Goal: Information Seeking & Learning: Learn about a topic

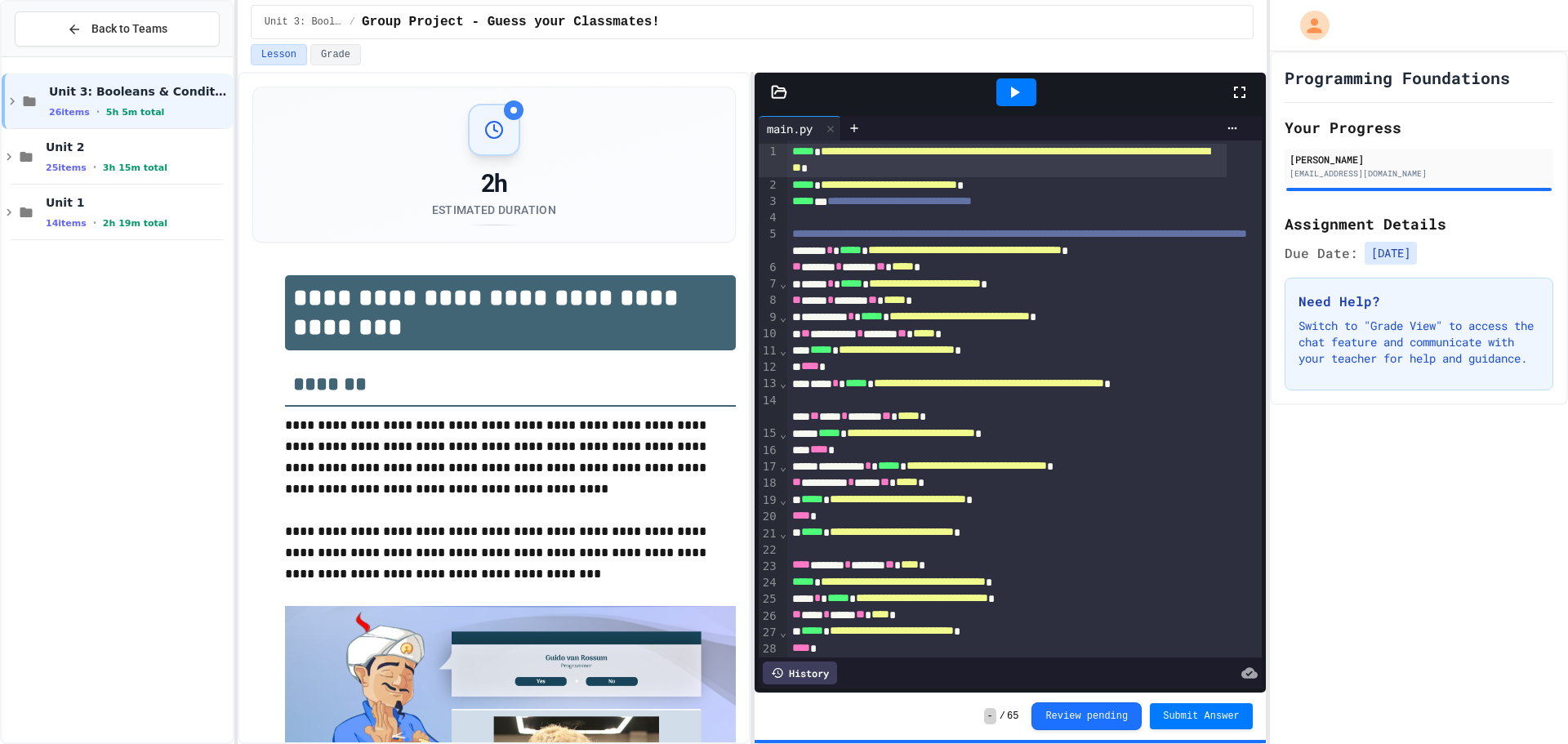
scroll to position [290, 0]
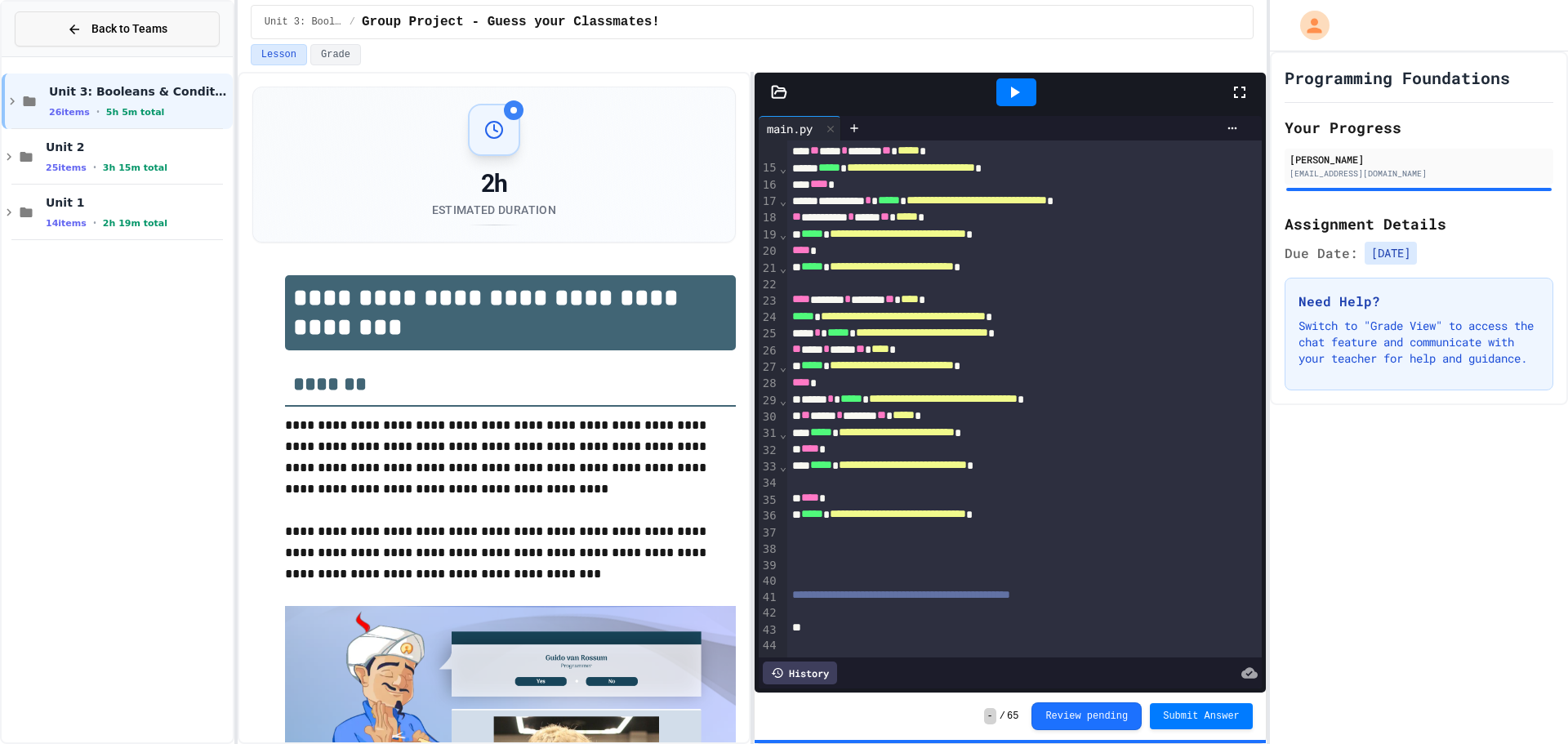
click at [136, 32] on span "Back to Teams" at bounding box center [129, 29] width 76 height 17
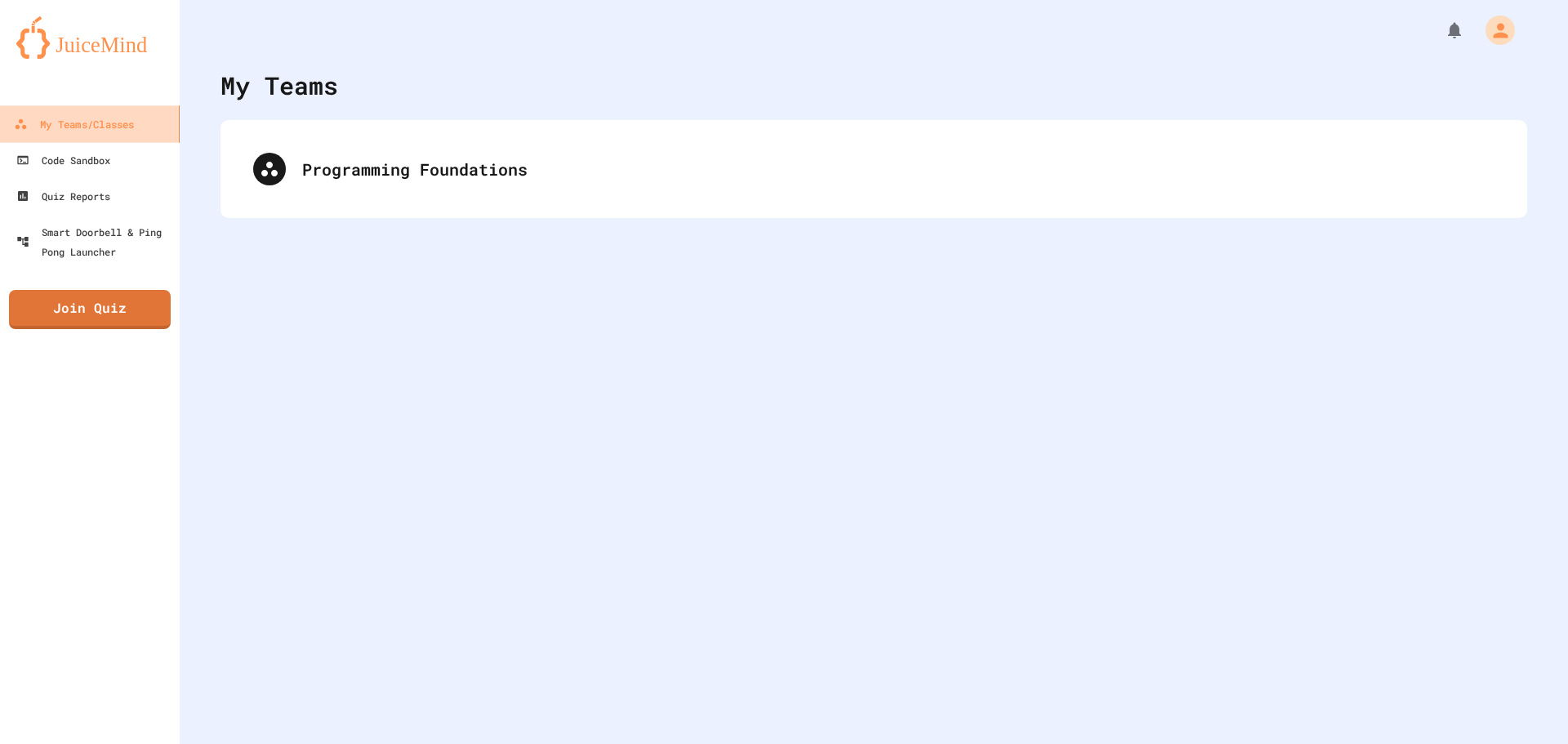
click at [134, 140] on link "My Teams/Classes" at bounding box center [90, 124] width 185 height 37
click at [138, 159] on link "Code Sandbox" at bounding box center [90, 160] width 185 height 37
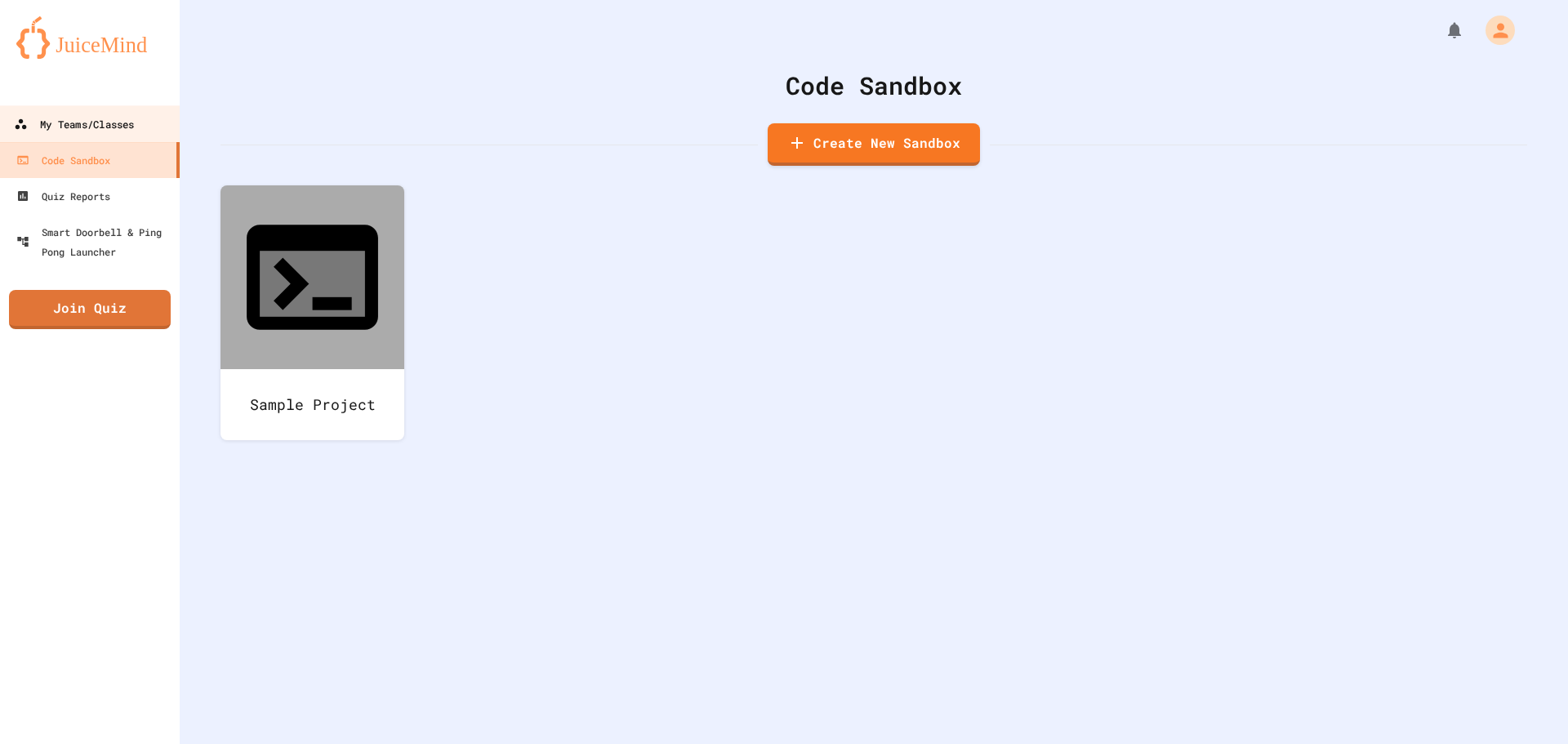
click at [96, 123] on div "My Teams/Classes" at bounding box center [74, 125] width 120 height 21
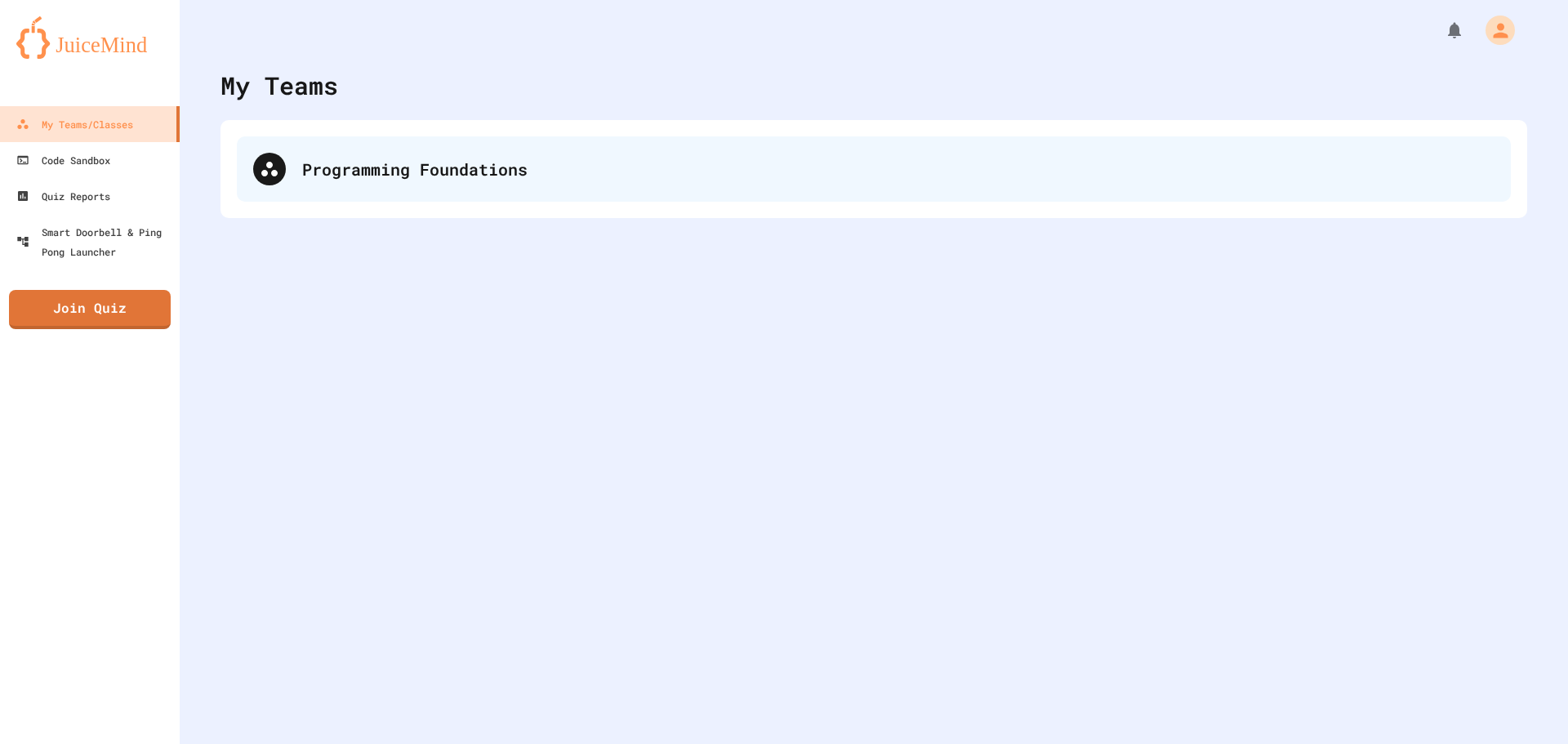
click at [535, 160] on div "Programming Foundations" at bounding box center [898, 169] width 1192 height 24
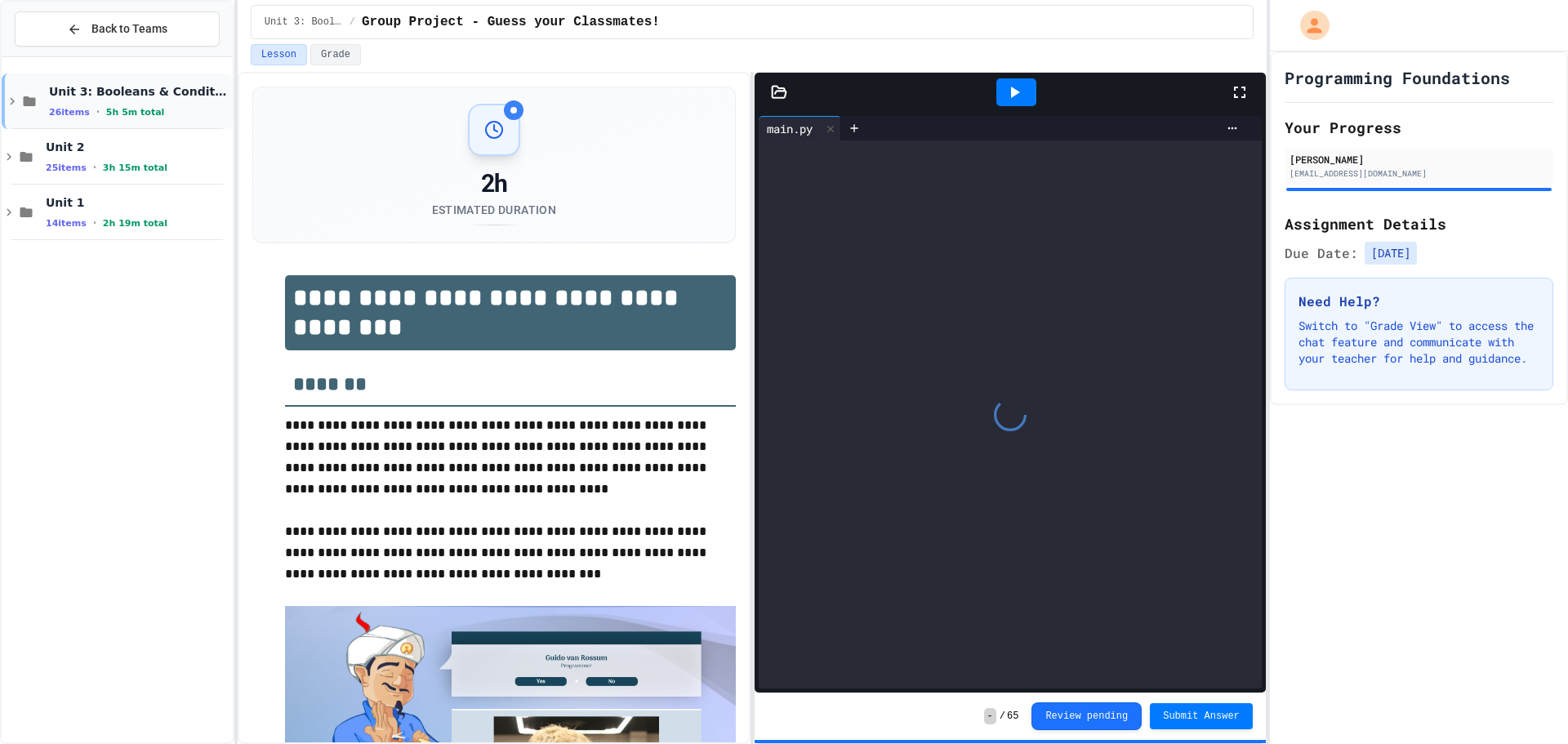
click at [129, 95] on span "Unit 3: Booleans & Conditionals" at bounding box center [139, 91] width 180 height 15
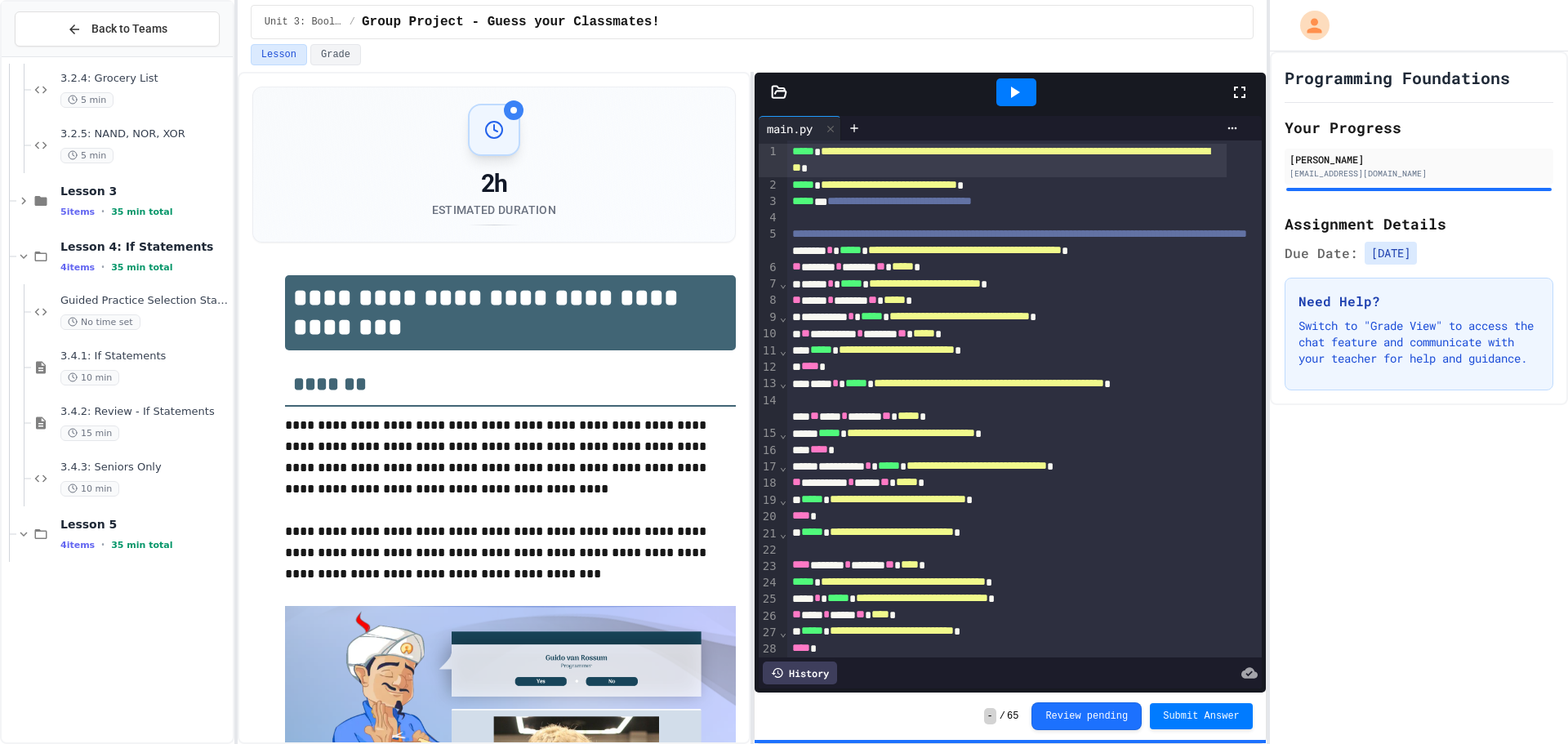
scroll to position [735, 0]
click at [163, 582] on span "3.5.1: More than Two Choices" at bounding box center [145, 577] width 169 height 14
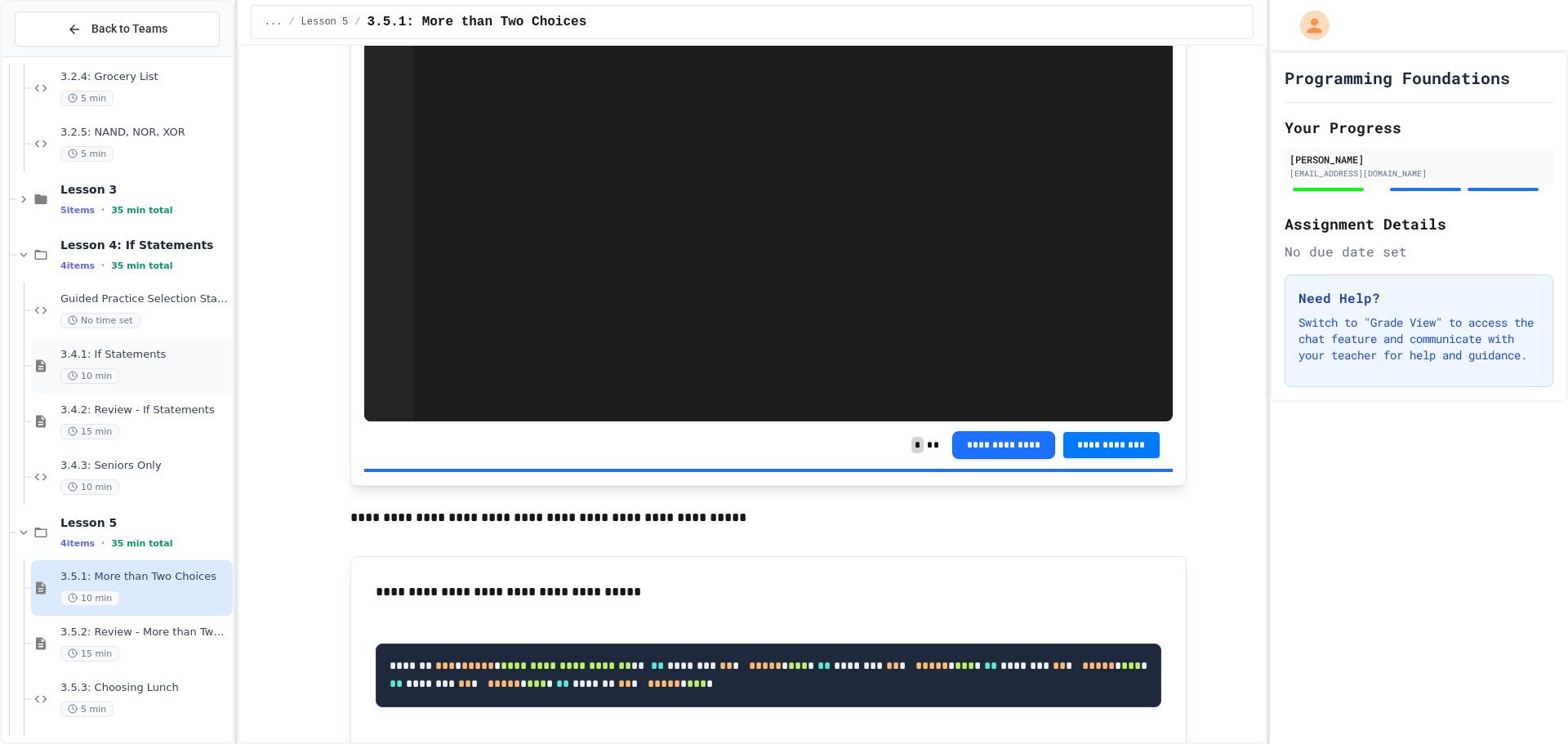
scroll to position [980, 0]
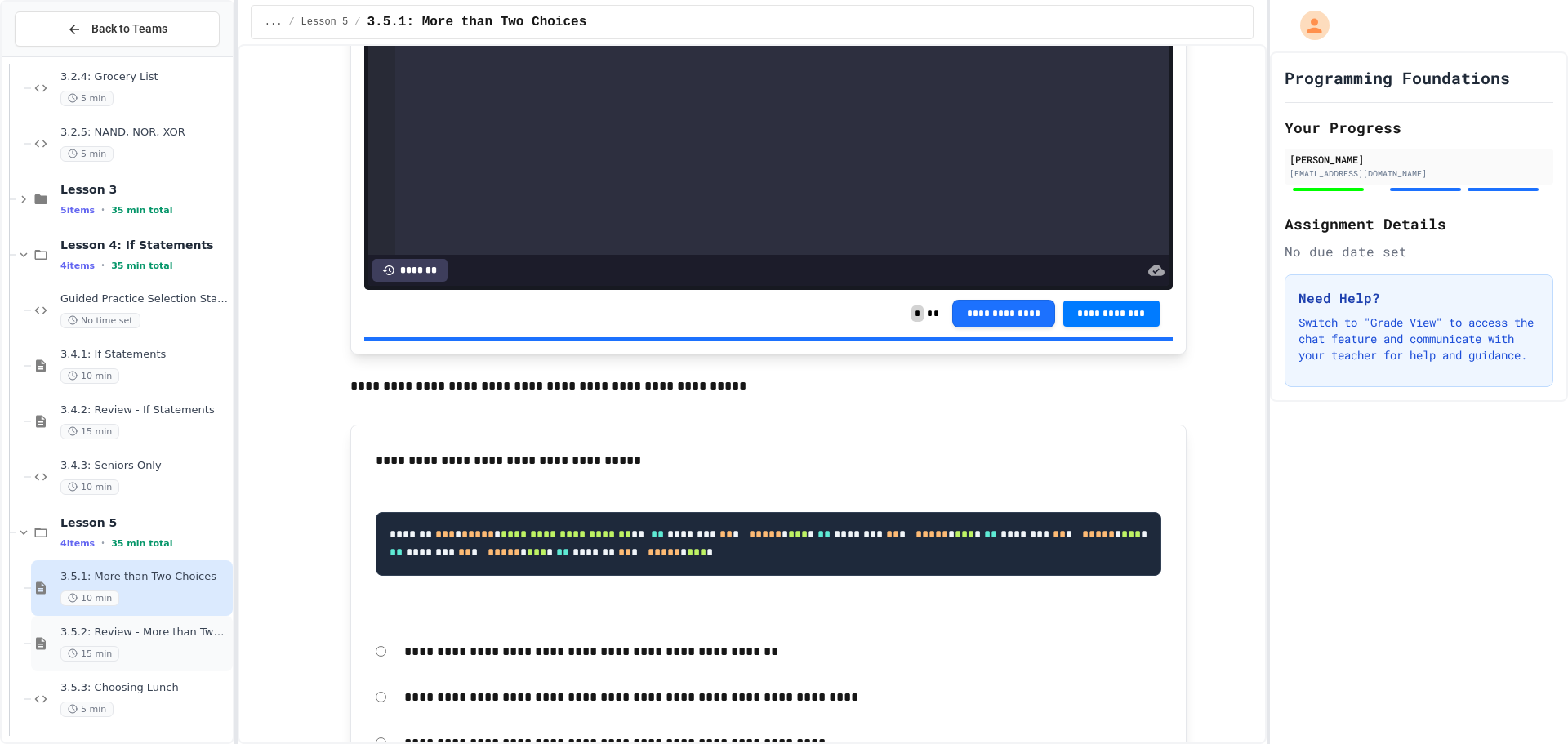
click at [174, 643] on div "3.5.2: Review - More than Two Choices 15 min" at bounding box center [145, 643] width 169 height 36
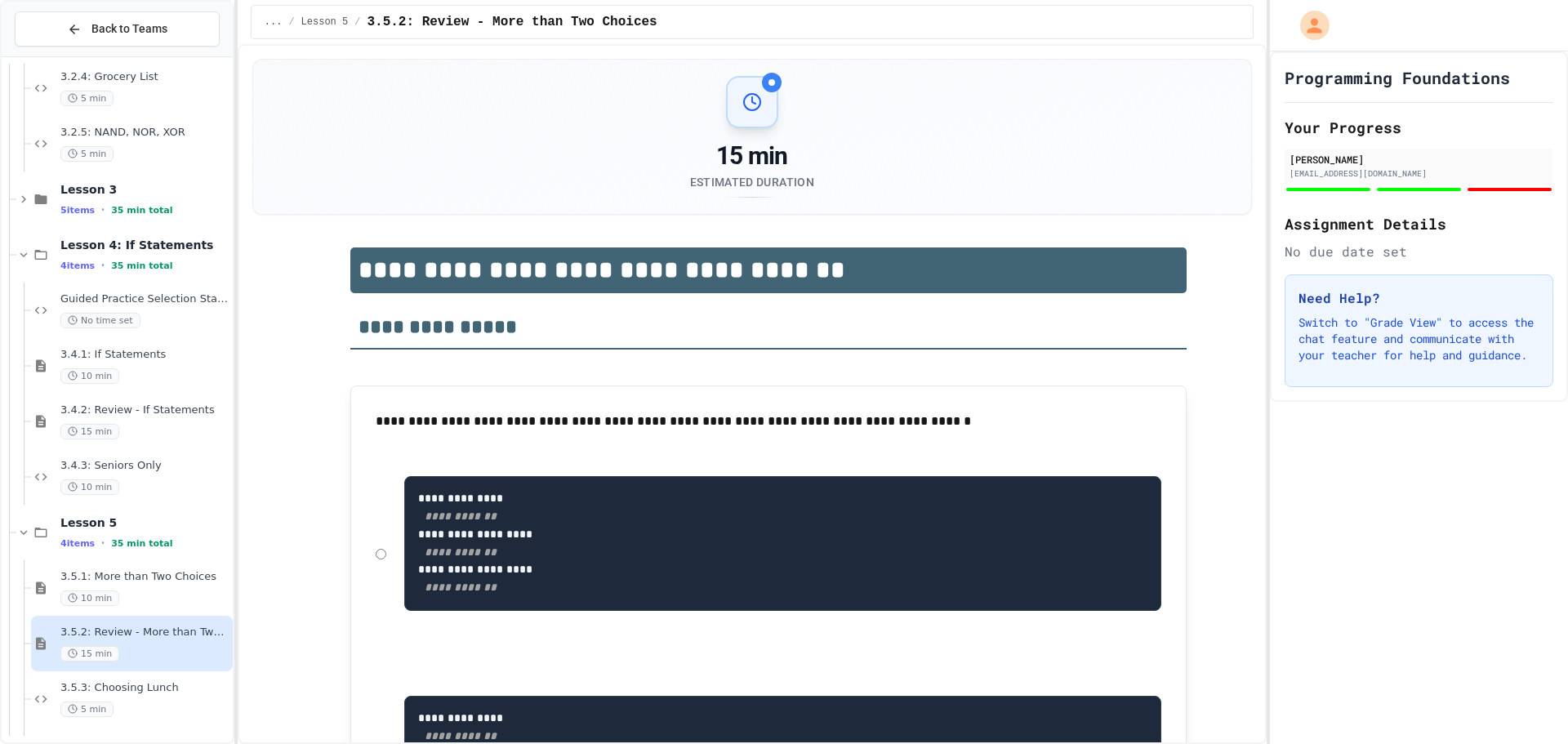
scroll to position [81, 0]
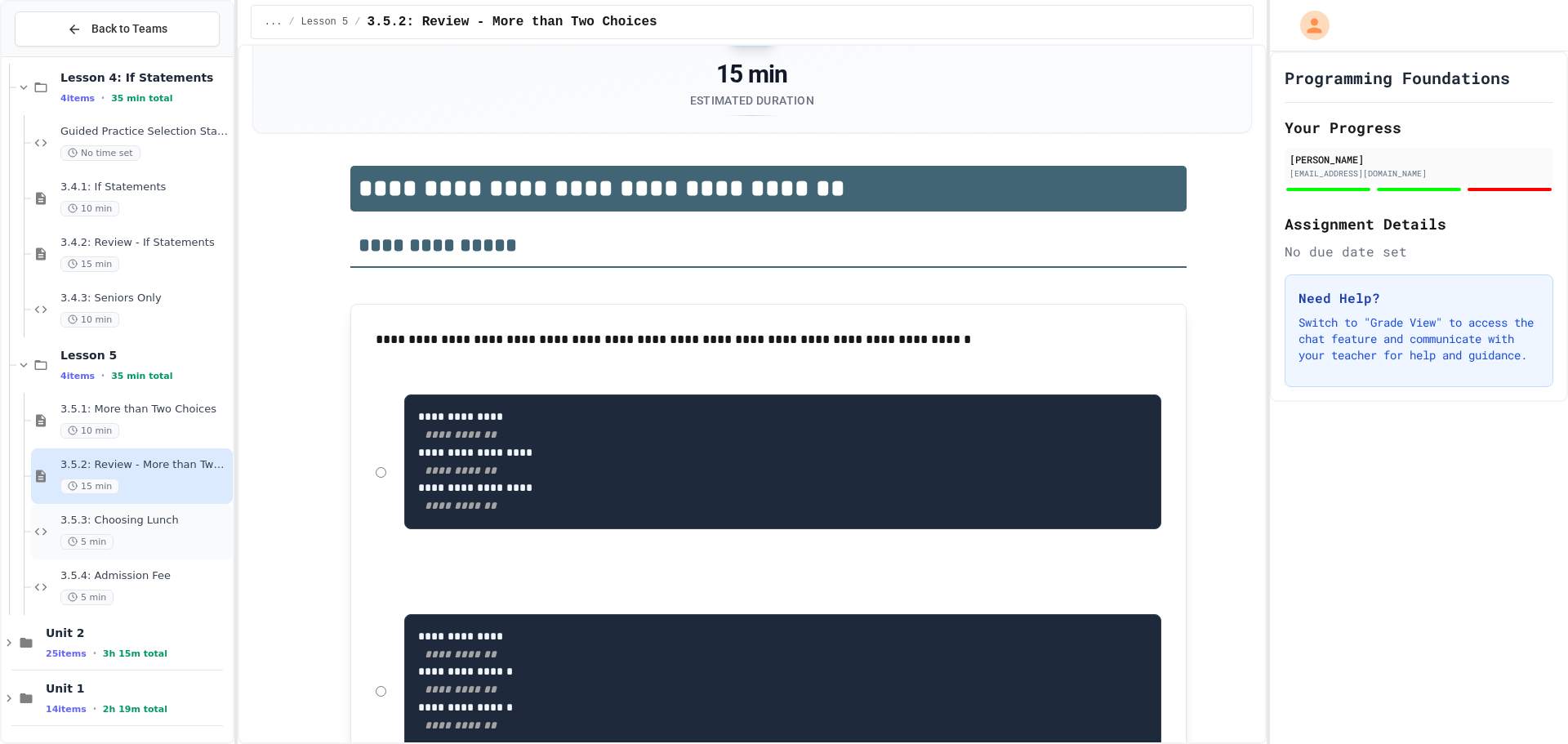
click at [160, 536] on div "5 min" at bounding box center [145, 541] width 169 height 16
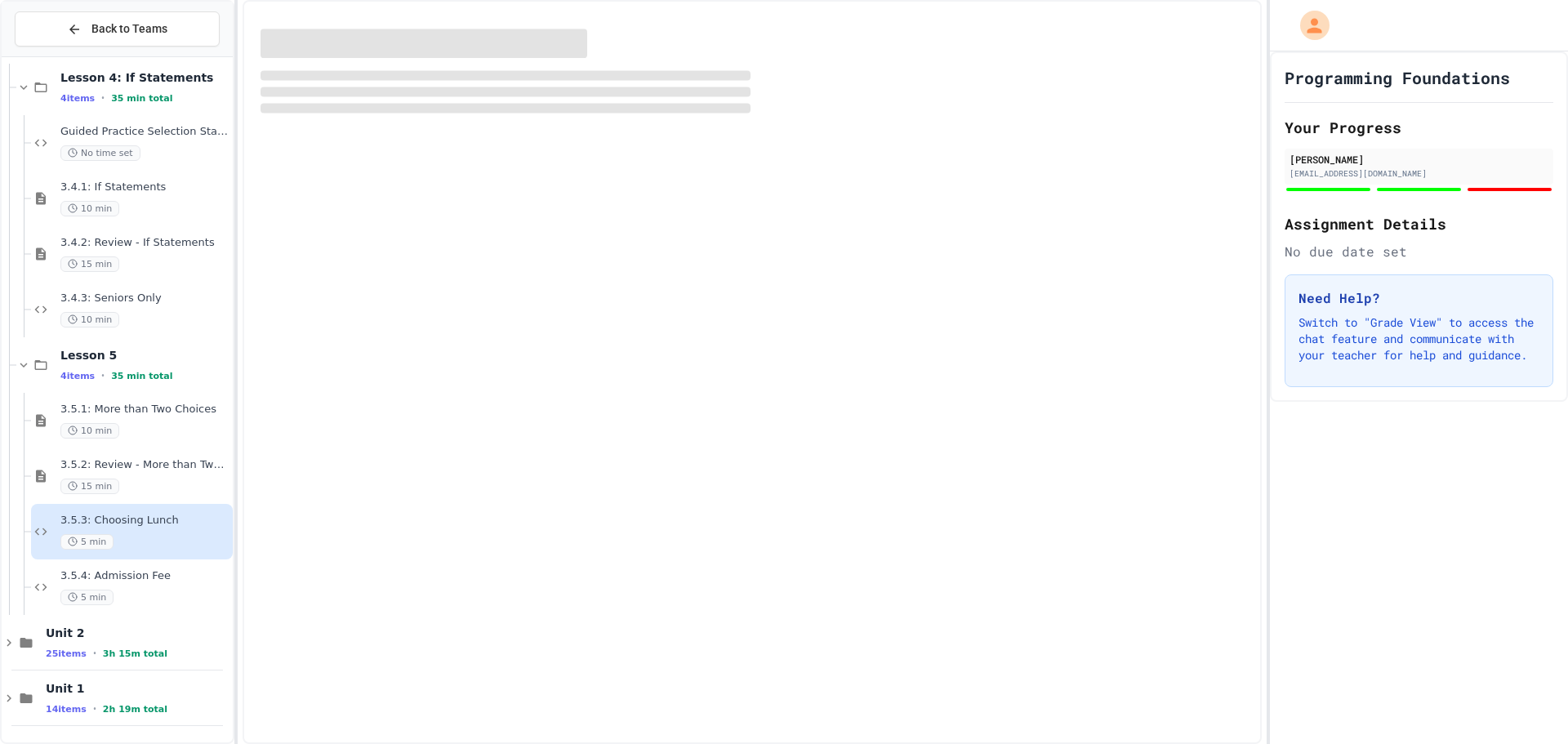
scroll to position [883, 0]
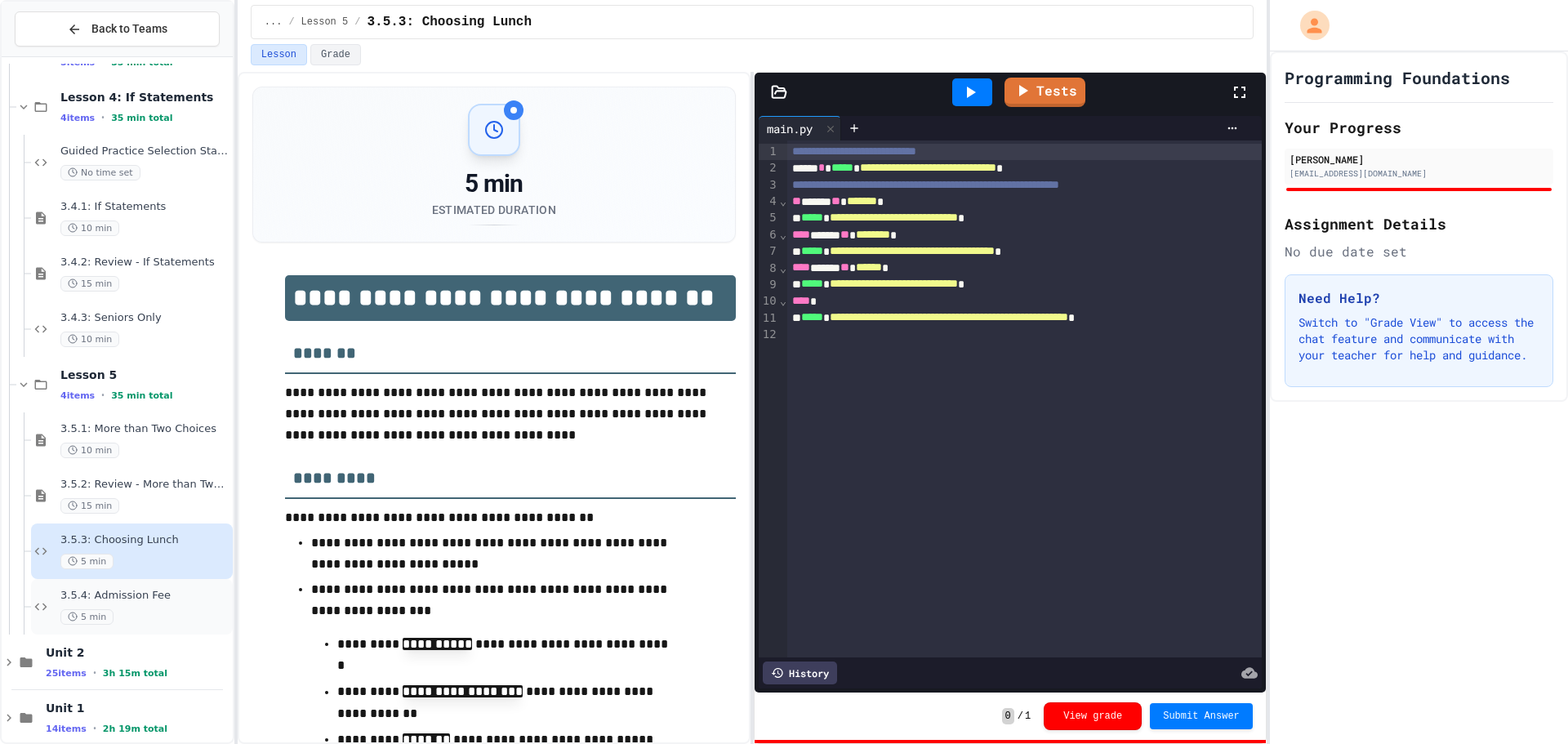
click at [170, 595] on span "3.5.4: Admission Fee" at bounding box center [145, 595] width 169 height 14
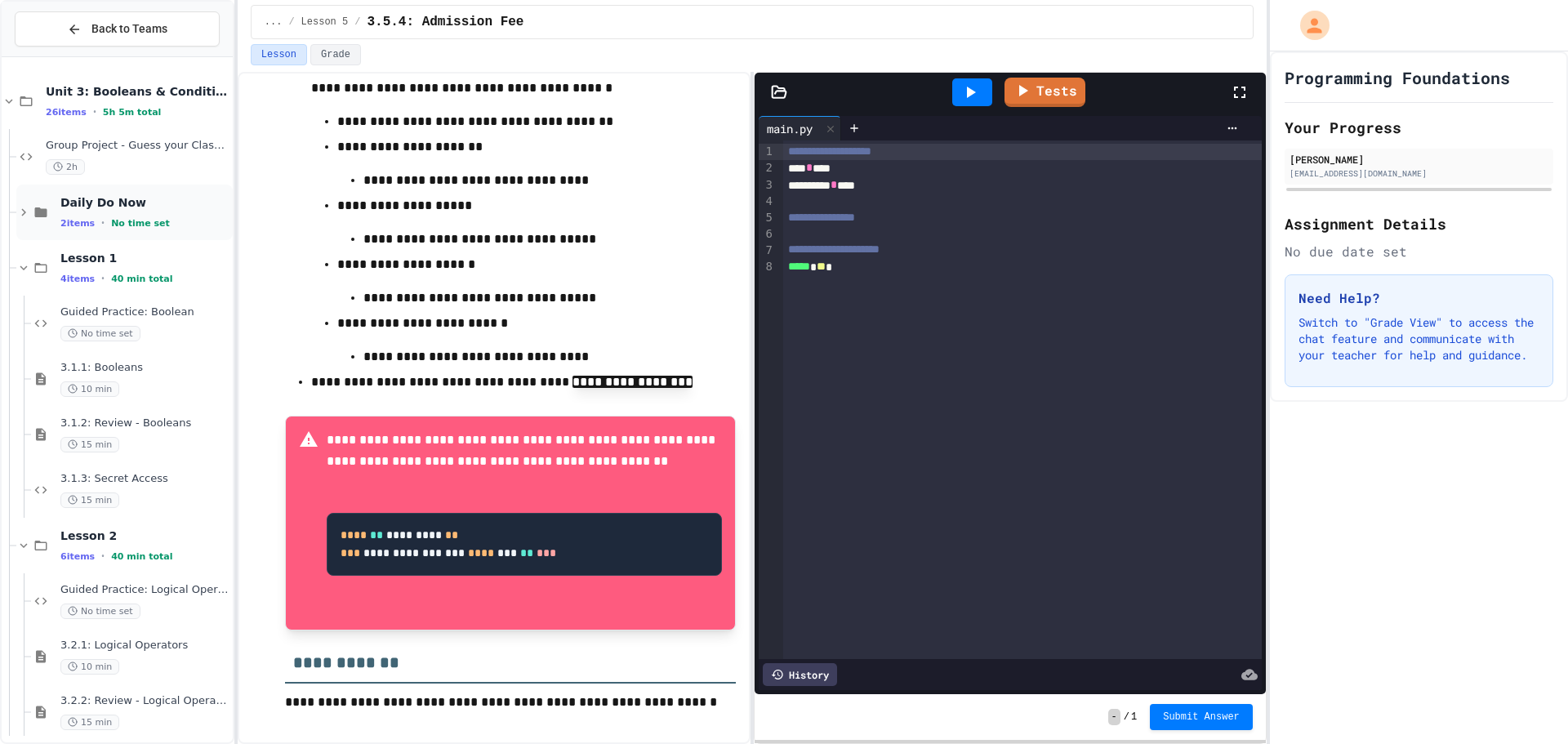
click at [162, 208] on span "Daily Do Now" at bounding box center [145, 203] width 169 height 15
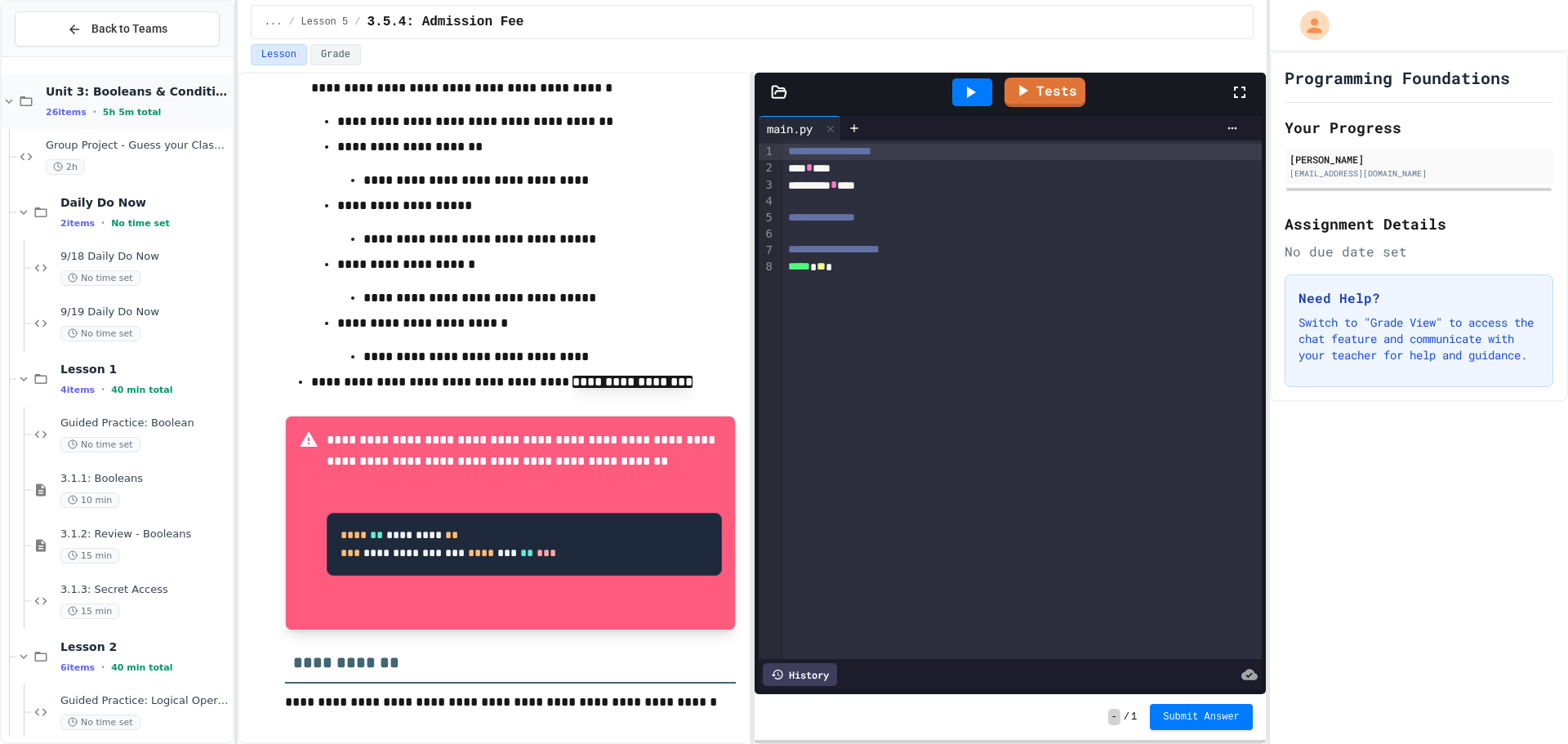
click at [152, 96] on span "Unit 3: Booleans & Conditionals" at bounding box center [137, 91] width 184 height 15
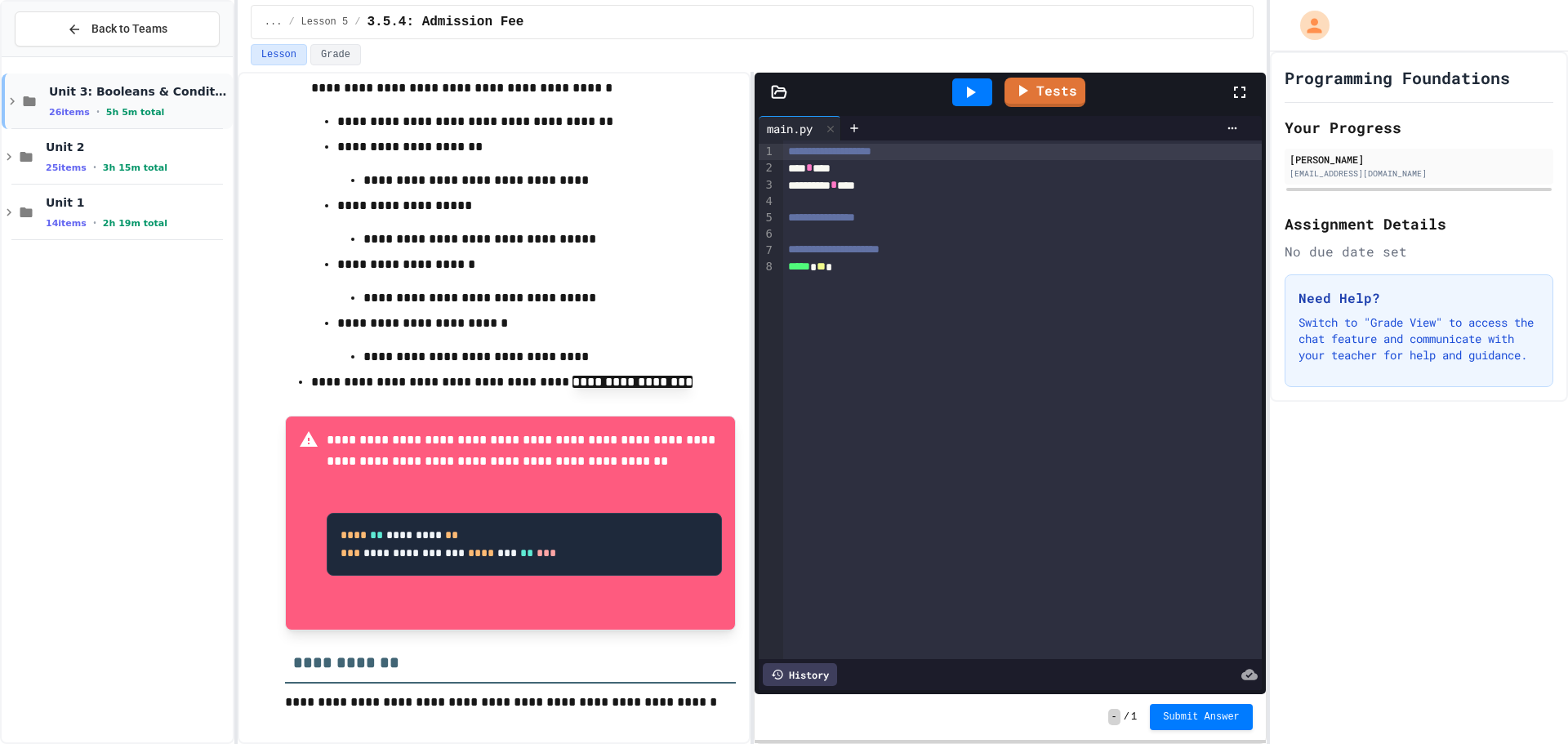
click at [153, 91] on span "Unit 3: Booleans & Conditionals" at bounding box center [139, 91] width 180 height 15
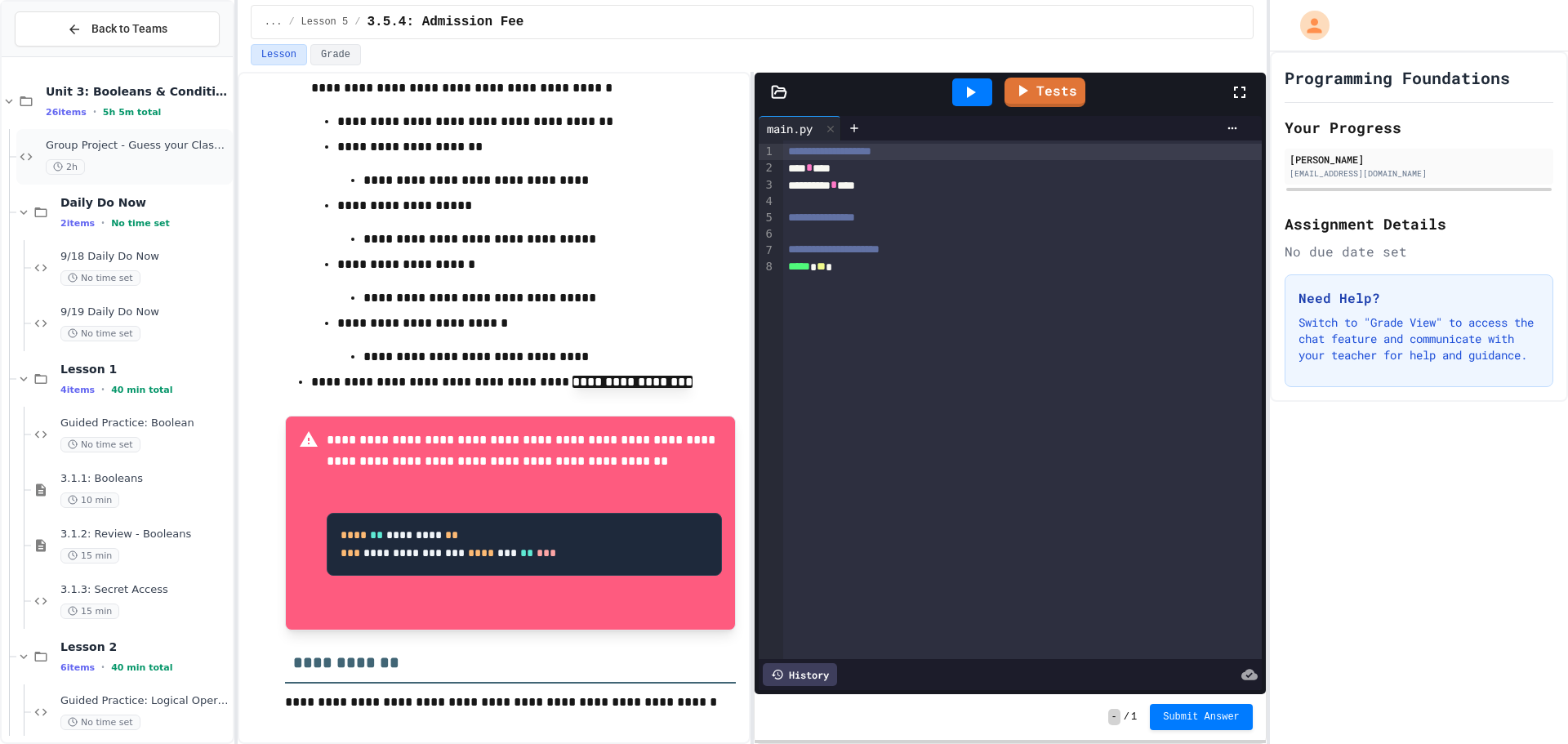
click at [160, 140] on span "Group Project - Guess your Classmates!" at bounding box center [137, 145] width 184 height 14
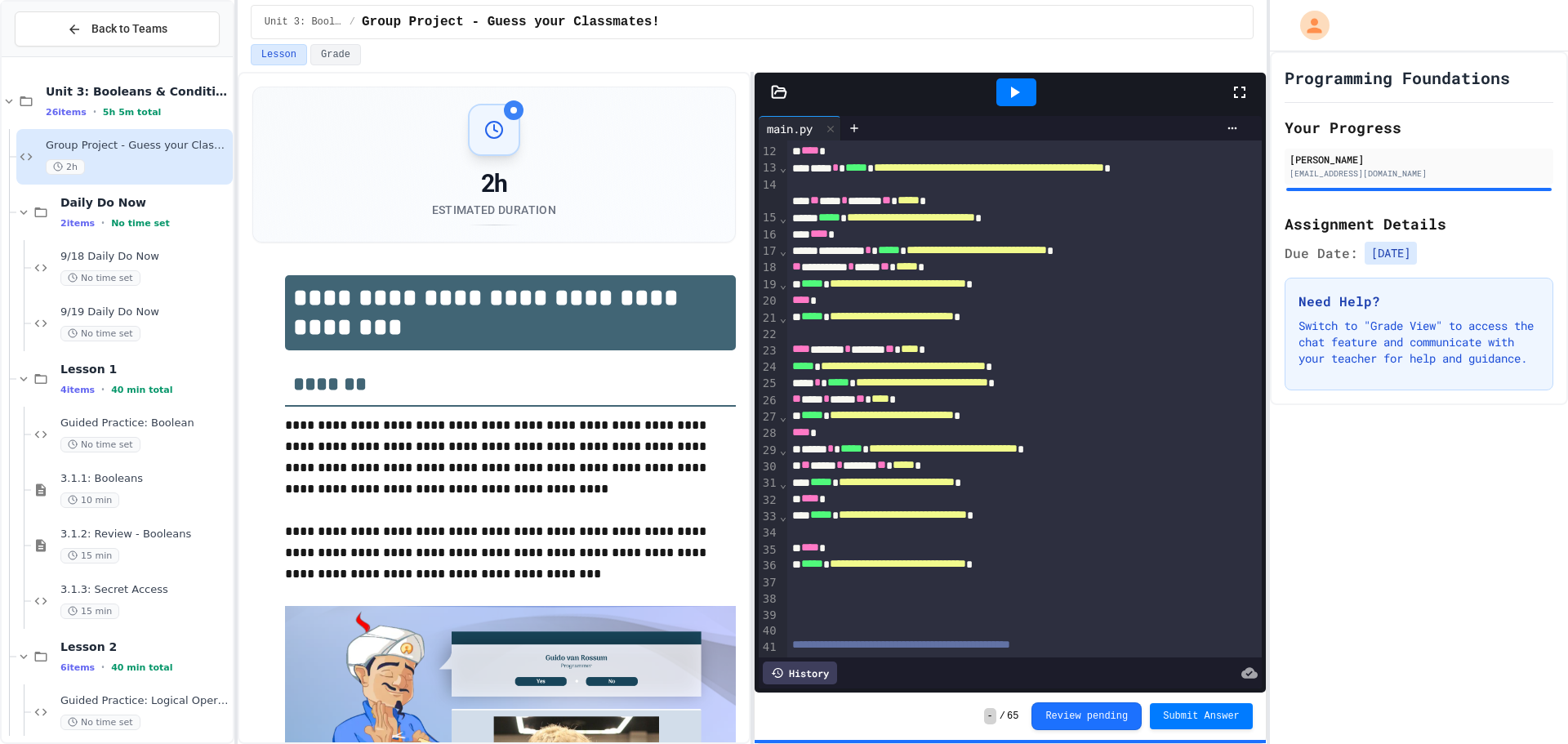
scroll to position [290, 0]
